Goal: Answer question/provide support: Answer question/provide support

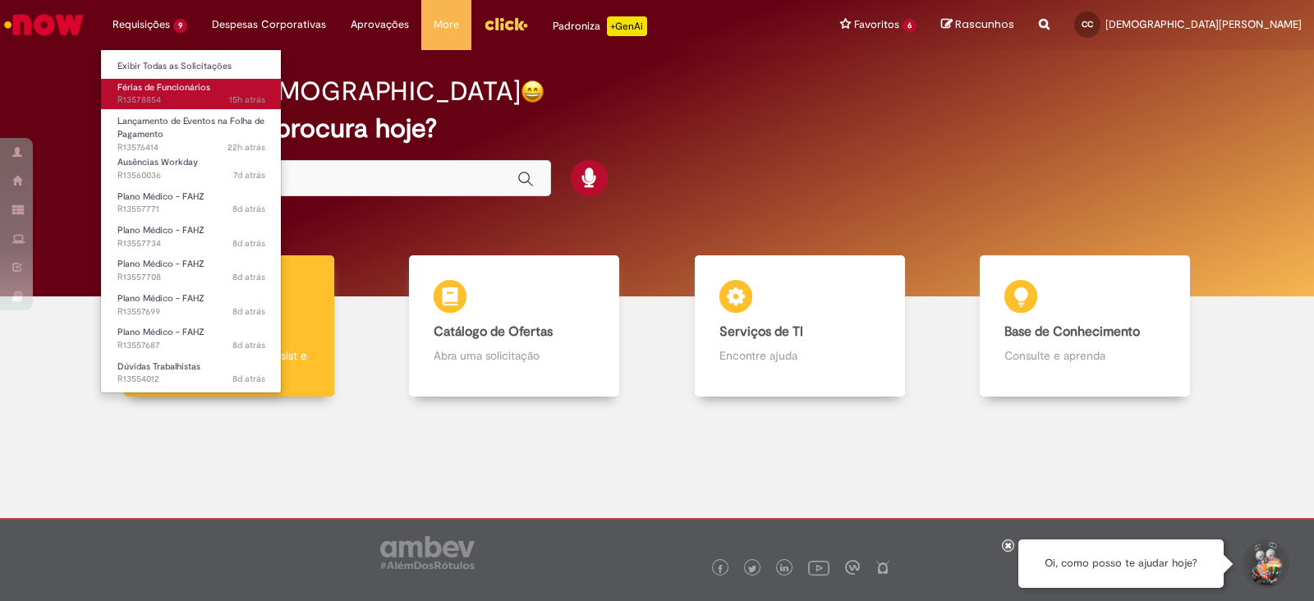
click at [166, 84] on span "Férias de Funcionários" at bounding box center [163, 87] width 93 height 12
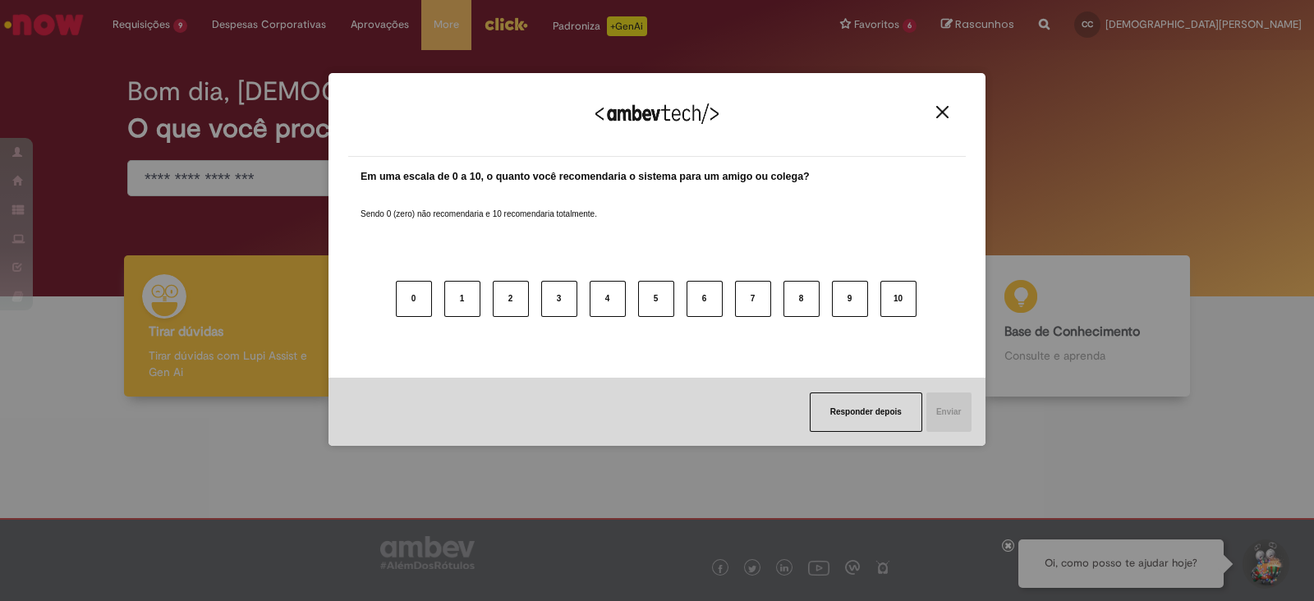
click at [938, 105] on button "Close" at bounding box center [942, 112] width 22 height 14
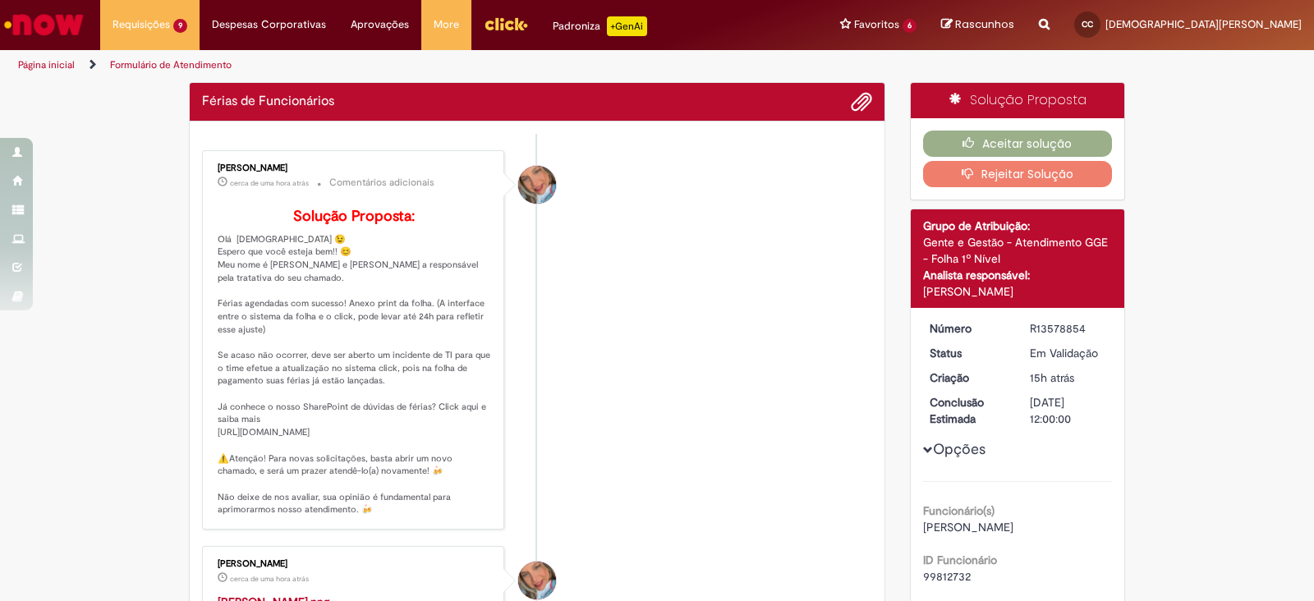
click at [629, 336] on li "[PERSON_NAME] cerca de uma hora atrás cerca de uma hora atrás Comentários adici…" at bounding box center [537, 339] width 670 height 379
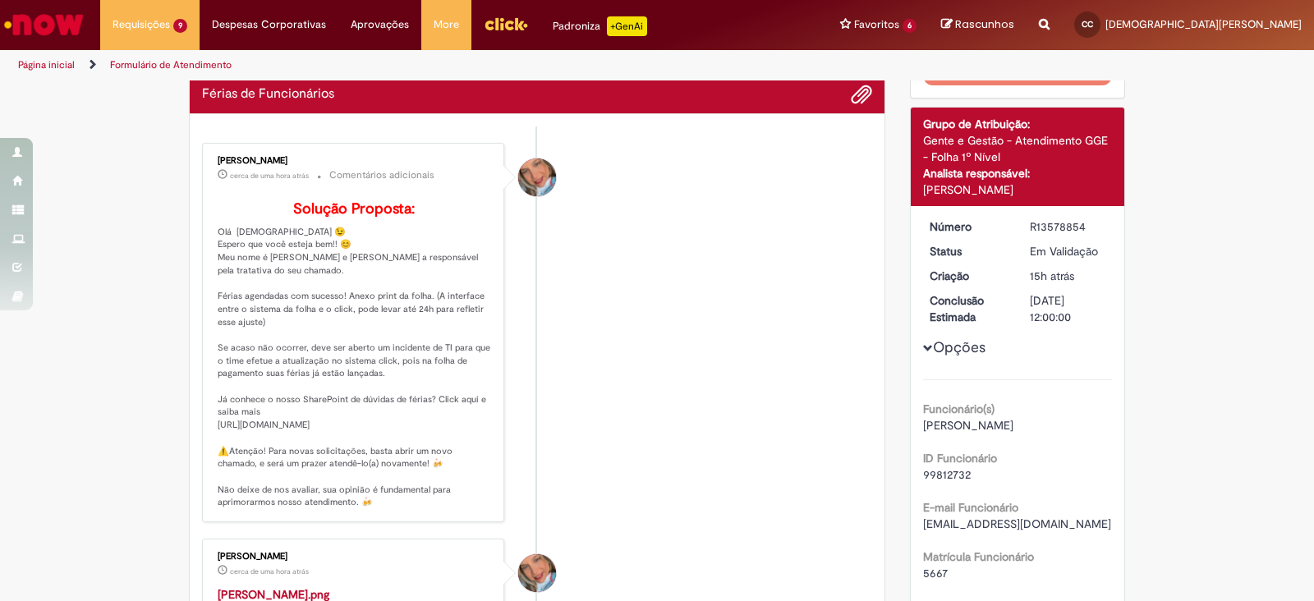
scroll to position [410, 0]
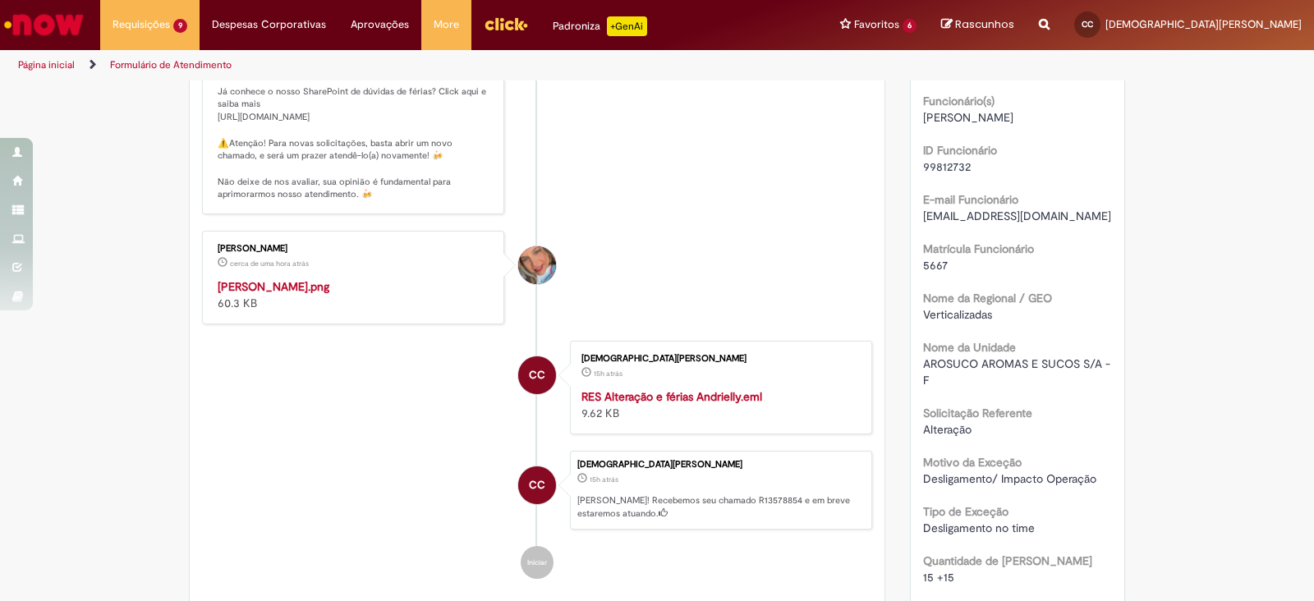
click at [299, 278] on img "Histórico de tíquete" at bounding box center [355, 278] width 274 height 0
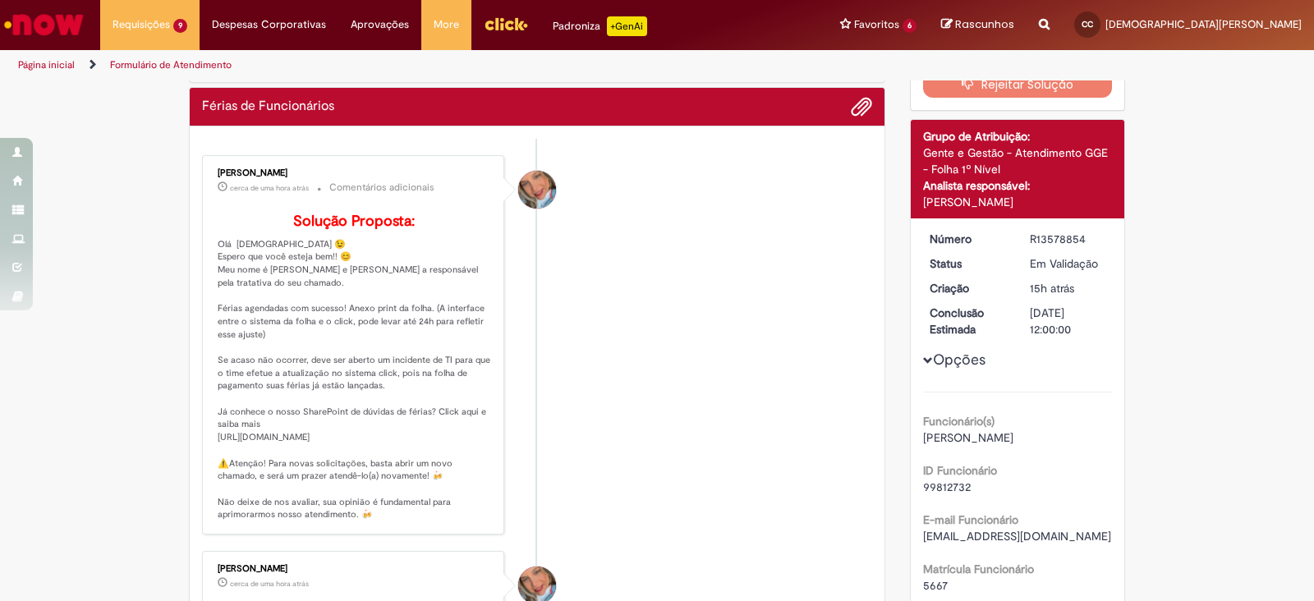
scroll to position [0, 0]
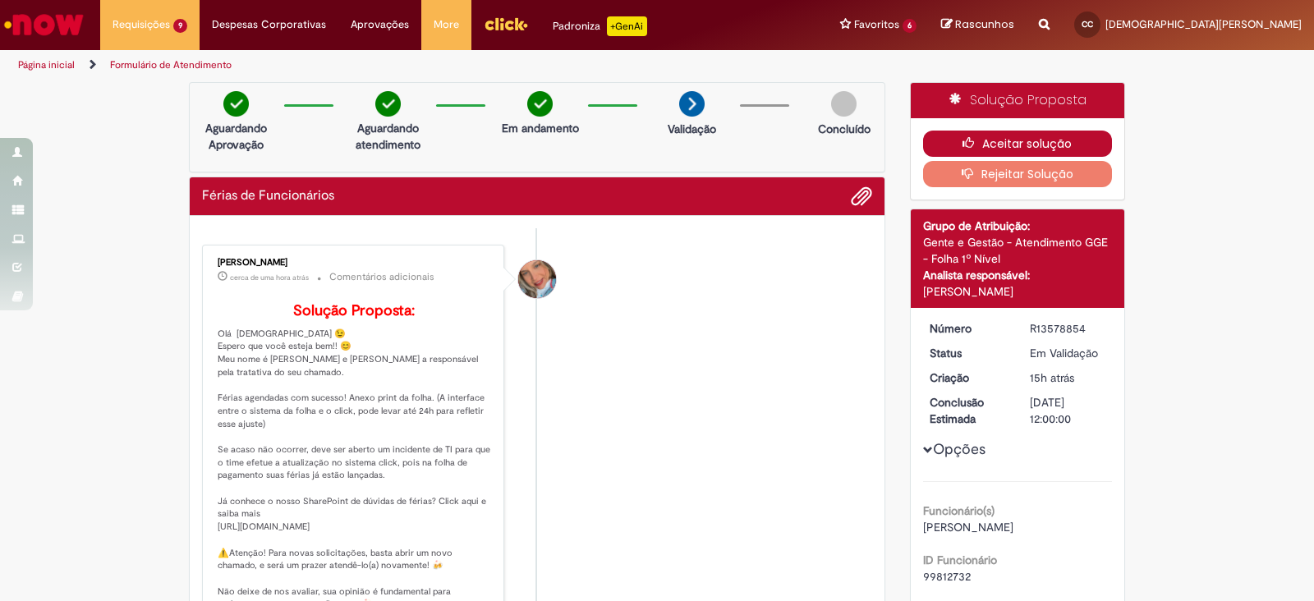
click at [1006, 141] on button "Aceitar solução" at bounding box center [1018, 144] width 190 height 26
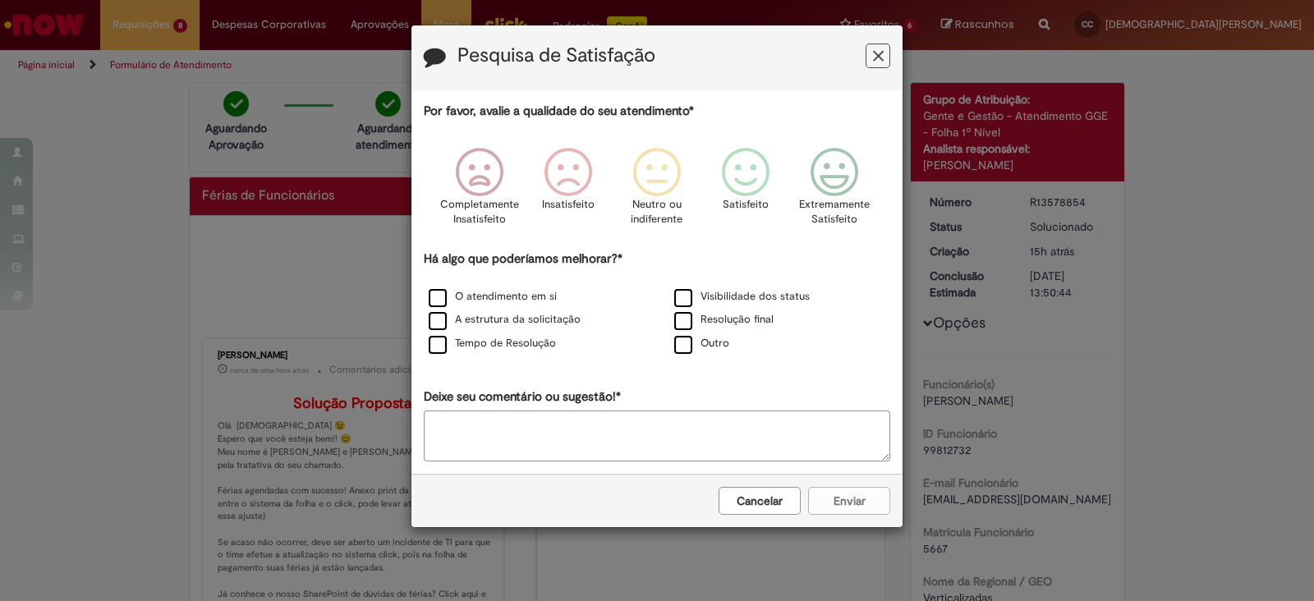
click at [582, 67] on label "Pesquisa de Satisfação" at bounding box center [557, 55] width 198 height 21
click at [830, 183] on icon "Feedback" at bounding box center [835, 172] width 62 height 49
click at [683, 320] on label "Resolução final" at bounding box center [723, 320] width 99 height 16
click at [838, 496] on button "Enviar" at bounding box center [849, 501] width 82 height 28
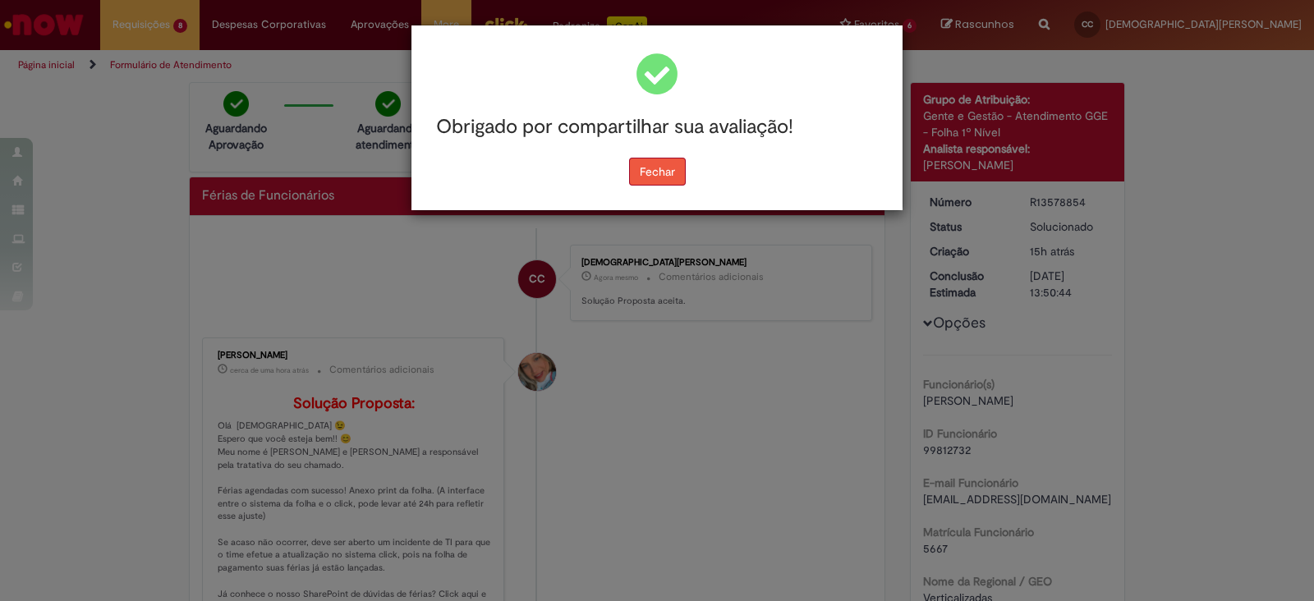
click at [660, 168] on button "Fechar" at bounding box center [657, 172] width 57 height 28
